Goal: Find specific page/section: Find specific page/section

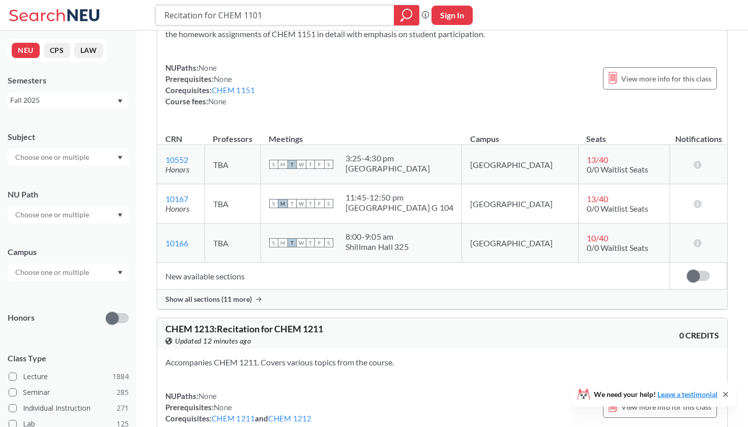
scroll to position [1038, 0]
type input "R"
type input "Intro to Health Profession"
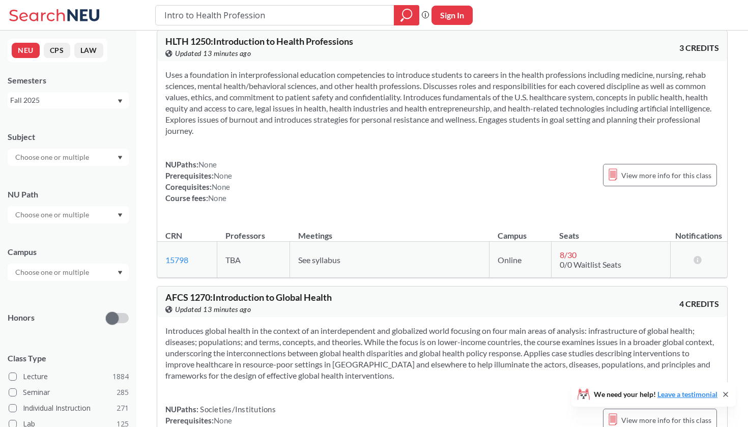
scroll to position [14, 0]
type input "I"
type input "HLTH 100"
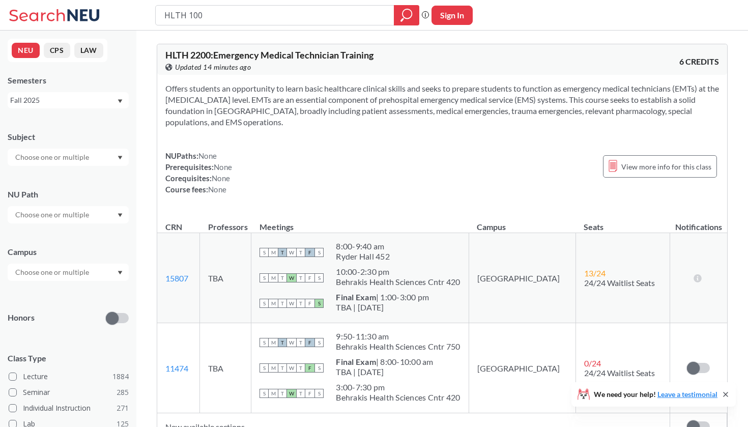
type input "HLTH 1000"
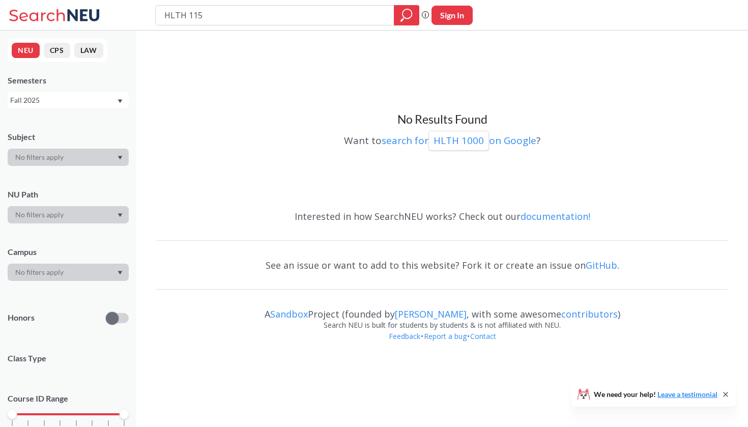
type input "HLTH 1150"
type input "H"
type input "HSCI 1000"
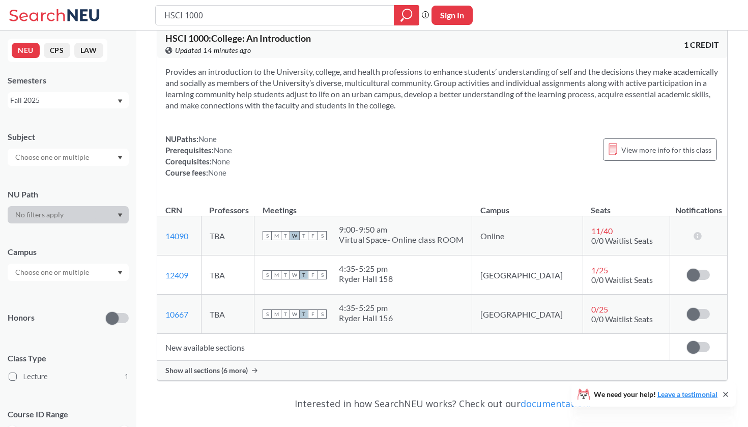
scroll to position [18, 0]
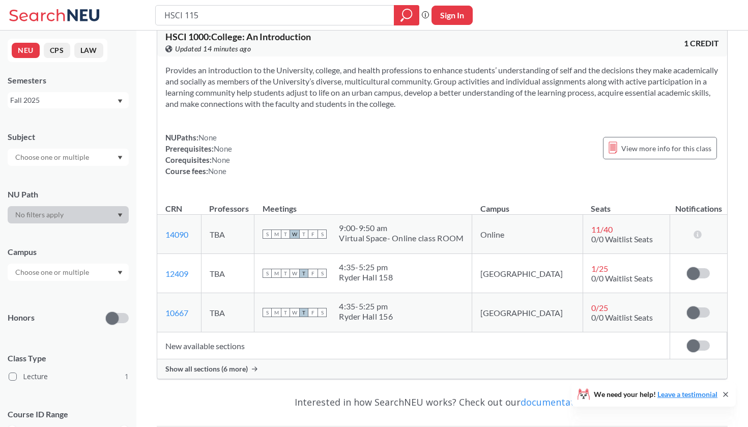
type input "HSCI 1150"
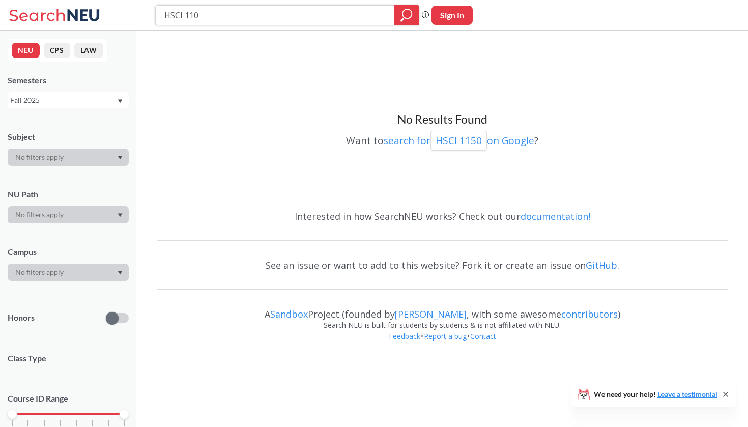
type input "HSCI 1105"
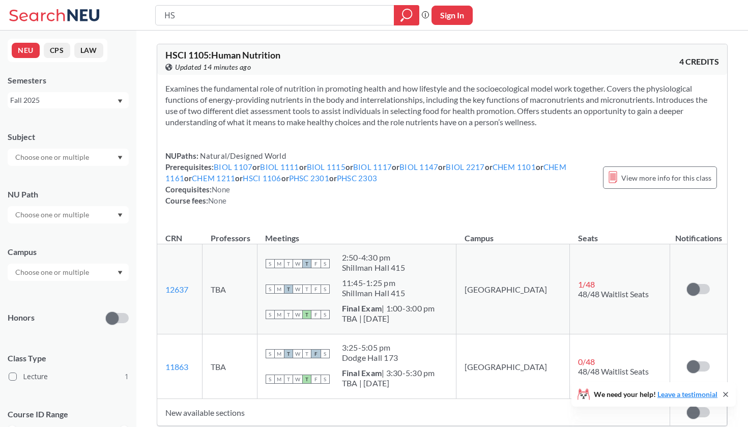
type input "H"
type input "BIOL 2117"
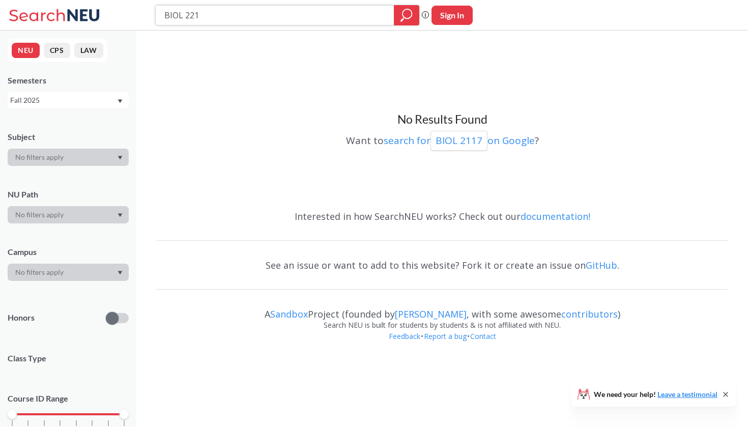
type input "BIOL 2217"
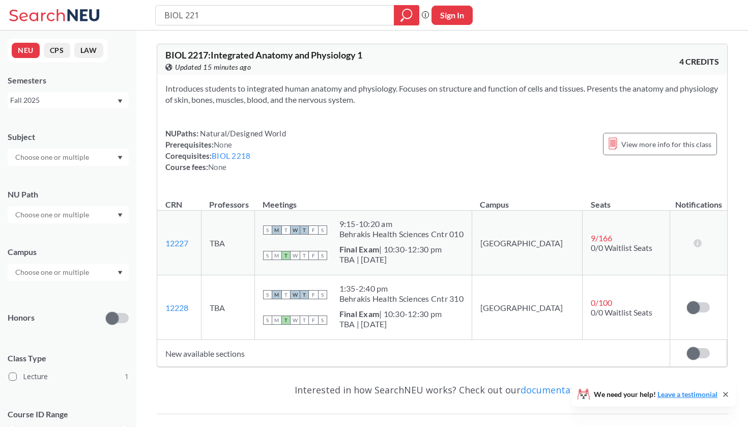
type input "BIOL 2218"
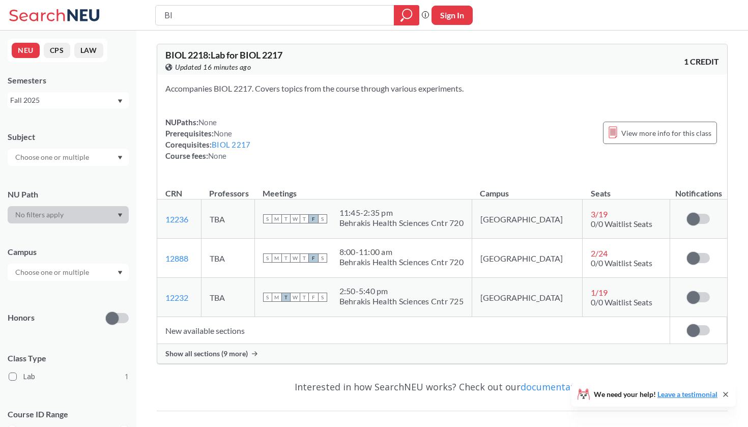
type input "B"
type input "CHEM 1101"
